Goal: Transaction & Acquisition: Purchase product/service

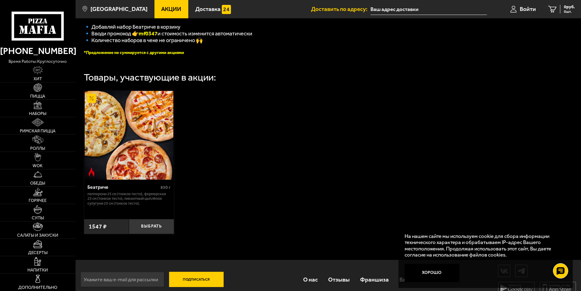
scroll to position [172, 0]
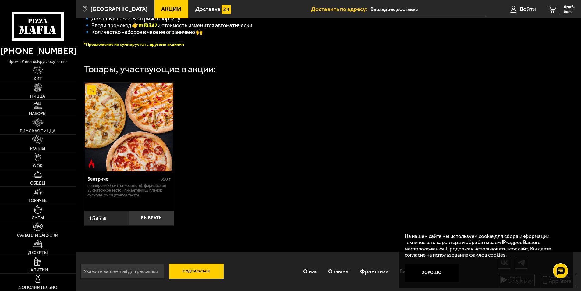
click at [140, 126] on img at bounding box center [129, 127] width 89 height 89
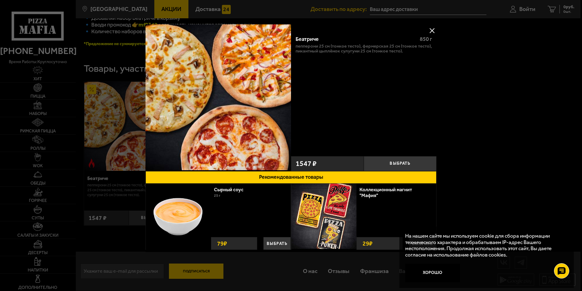
click at [388, 120] on div "Беатриче 850 г Пепперони 25 см (тонкое тесто), Фермерская 25 см (тонкое тесто),…" at bounding box center [364, 91] width 146 height 122
click at [498, 105] on div at bounding box center [291, 145] width 582 height 291
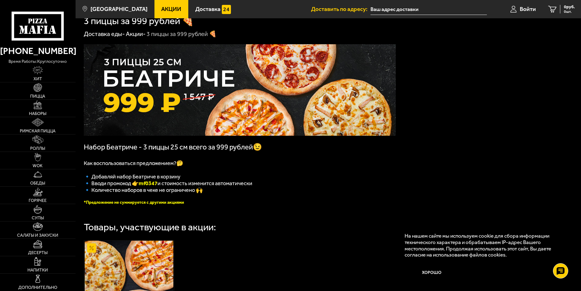
scroll to position [0, 0]
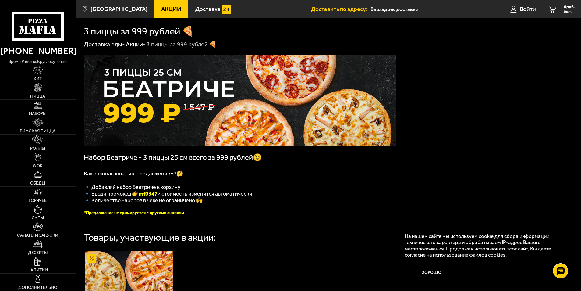
click at [186, 105] on img at bounding box center [240, 100] width 312 height 91
click at [212, 71] on img at bounding box center [240, 100] width 312 height 91
click at [39, 87] on img at bounding box center [38, 87] width 9 height 9
